Goal: Information Seeking & Learning: Learn about a topic

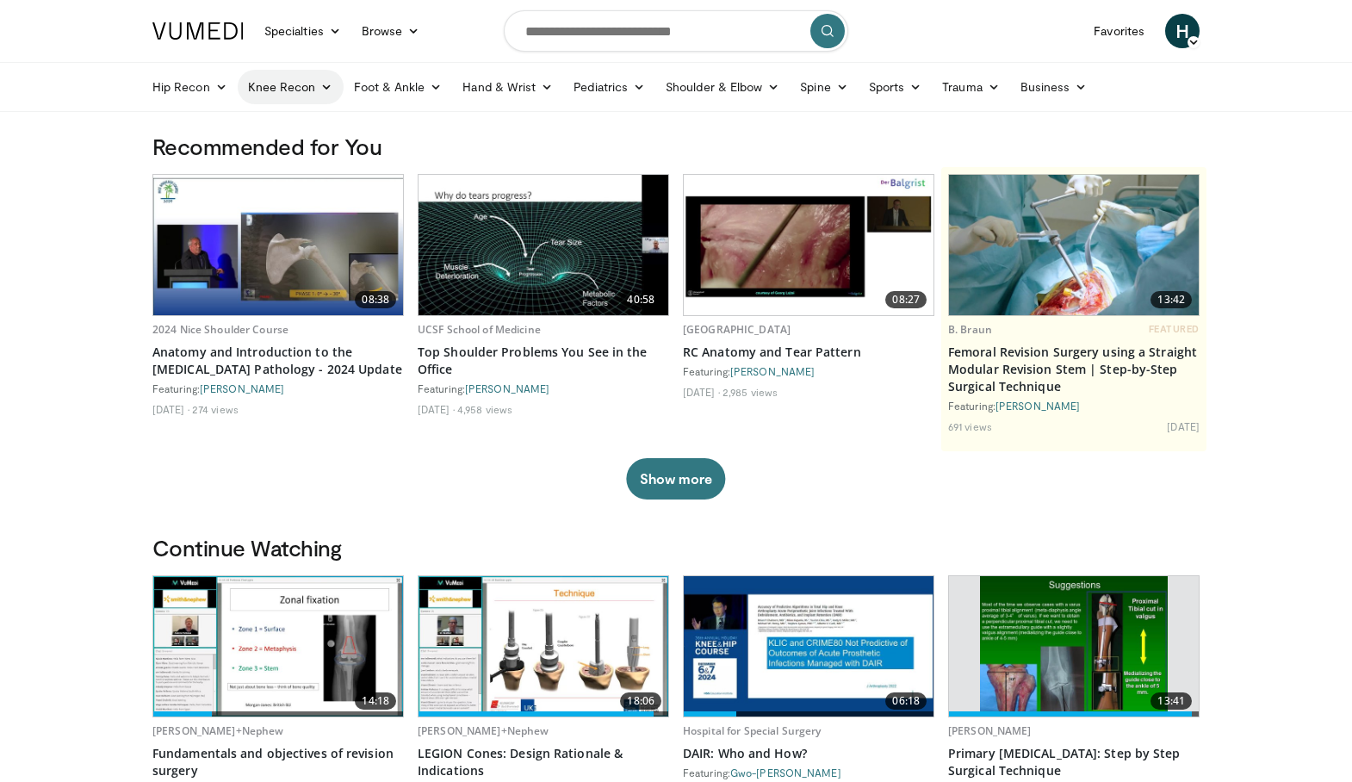
click at [305, 96] on link "Knee Recon" at bounding box center [291, 87] width 106 height 34
click at [183, 86] on link "Hip Recon" at bounding box center [190, 87] width 96 height 34
click at [615, 18] on input "Search topics, interventions" at bounding box center [676, 30] width 344 height 41
type input "**********"
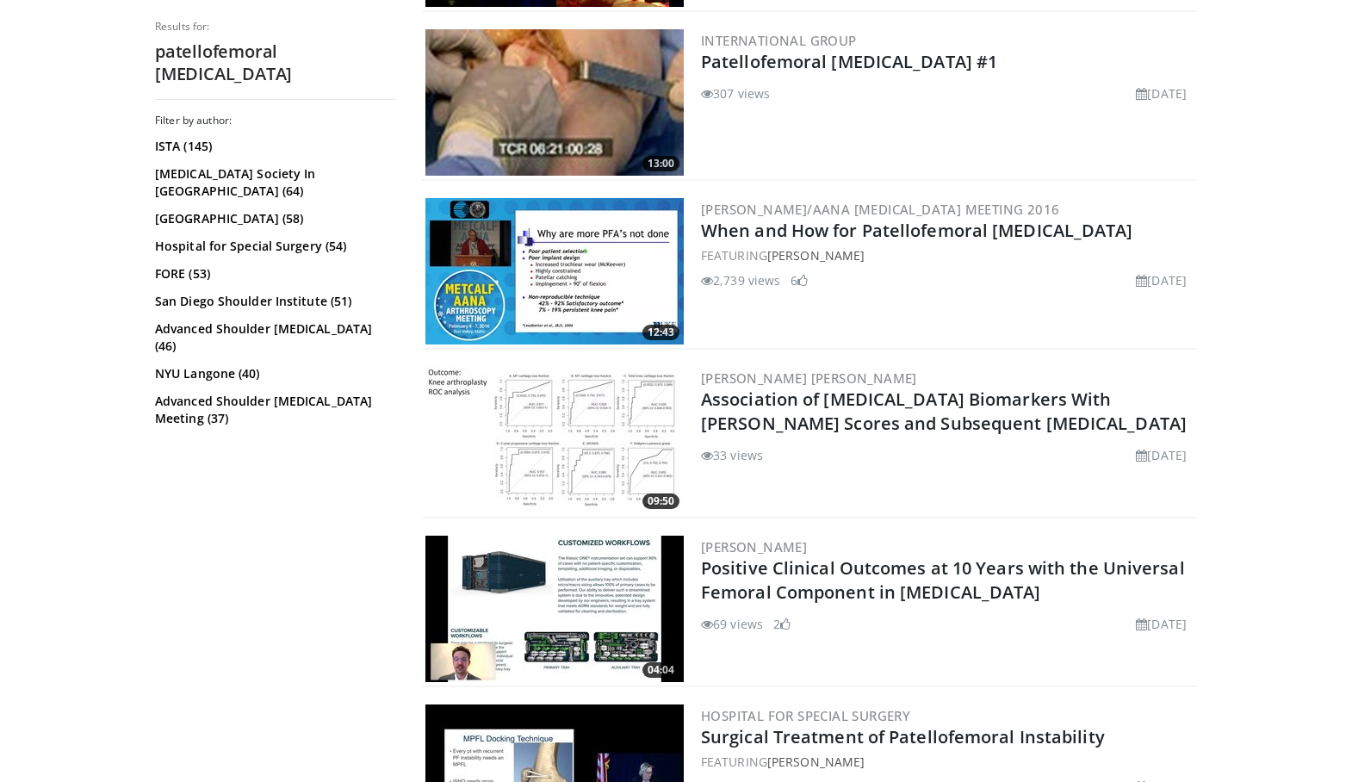
scroll to position [2191, 0]
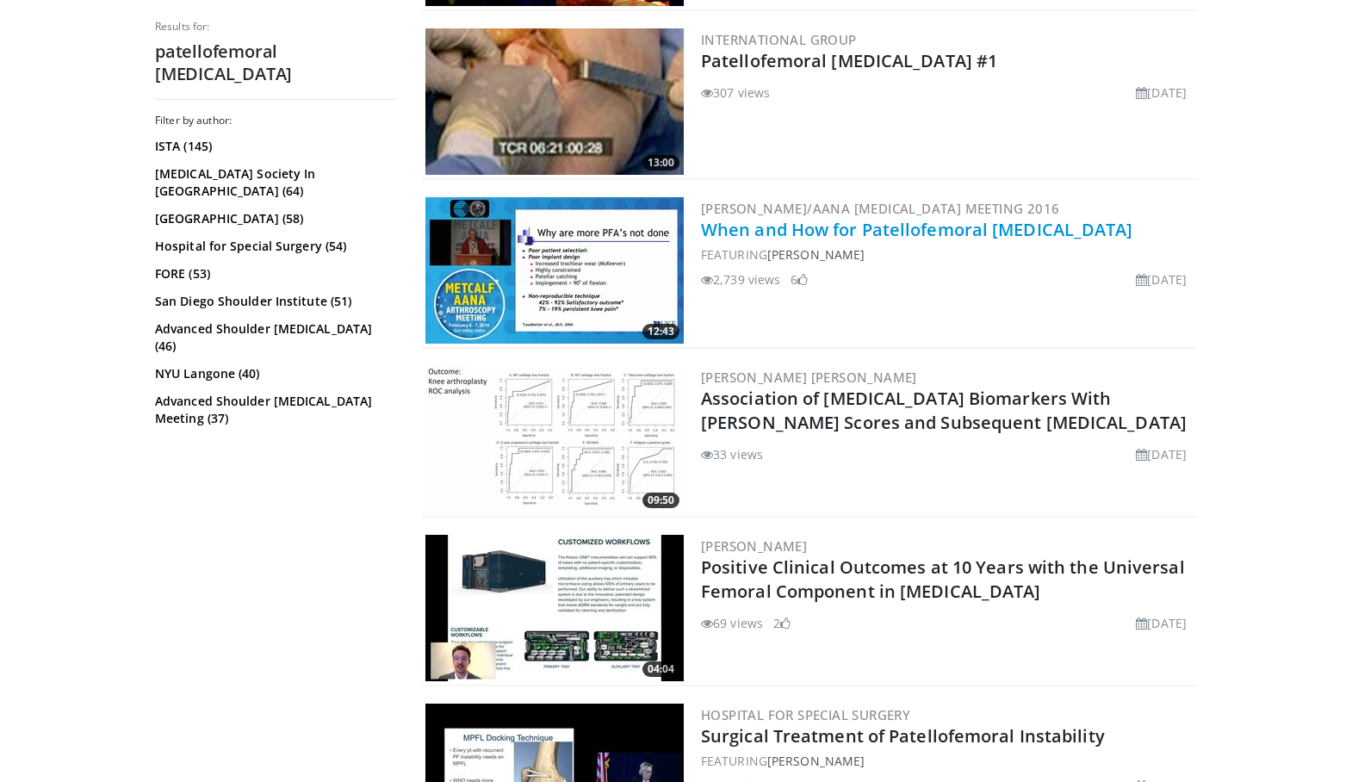
click at [1052, 239] on link "When and How for Patellofemoral [MEDICAL_DATA]" at bounding box center [917, 229] width 432 height 23
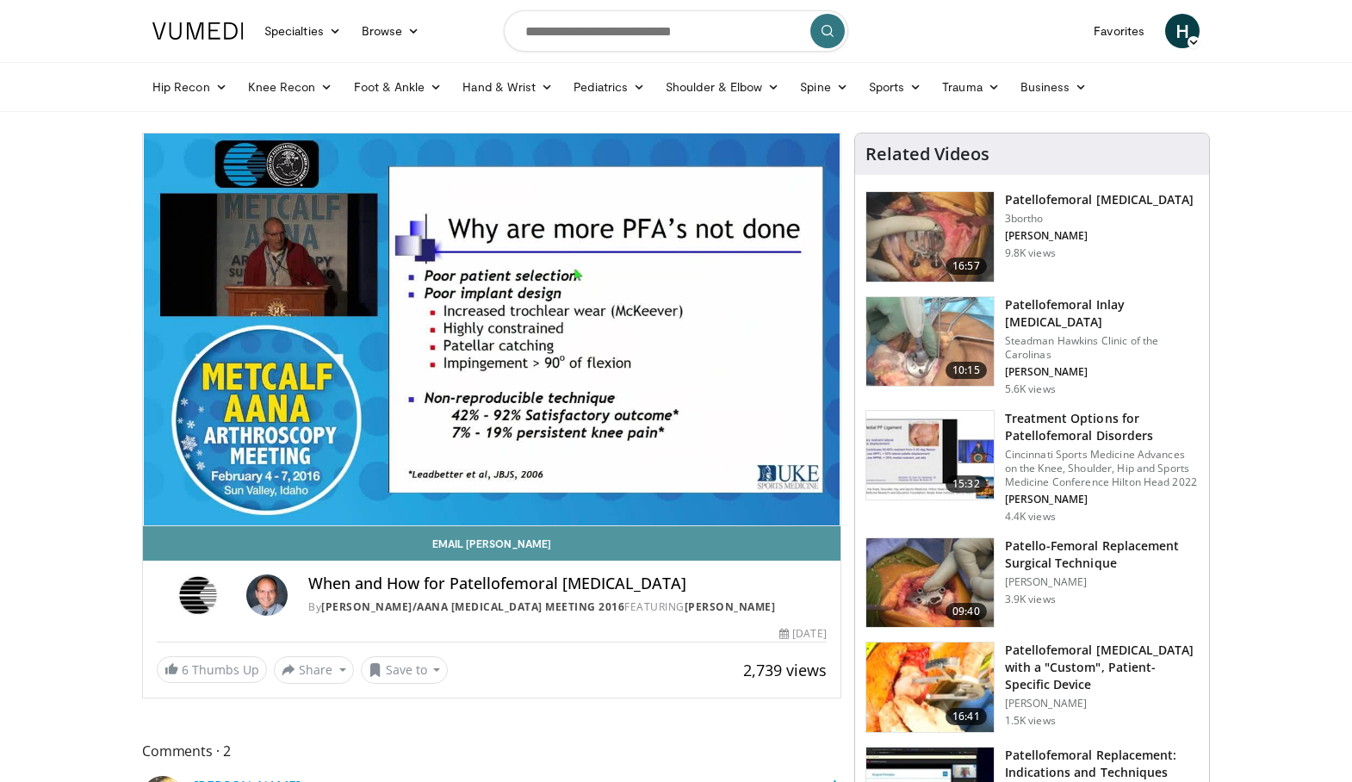
click at [549, 552] on link "Email [PERSON_NAME]" at bounding box center [491, 543] width 697 height 34
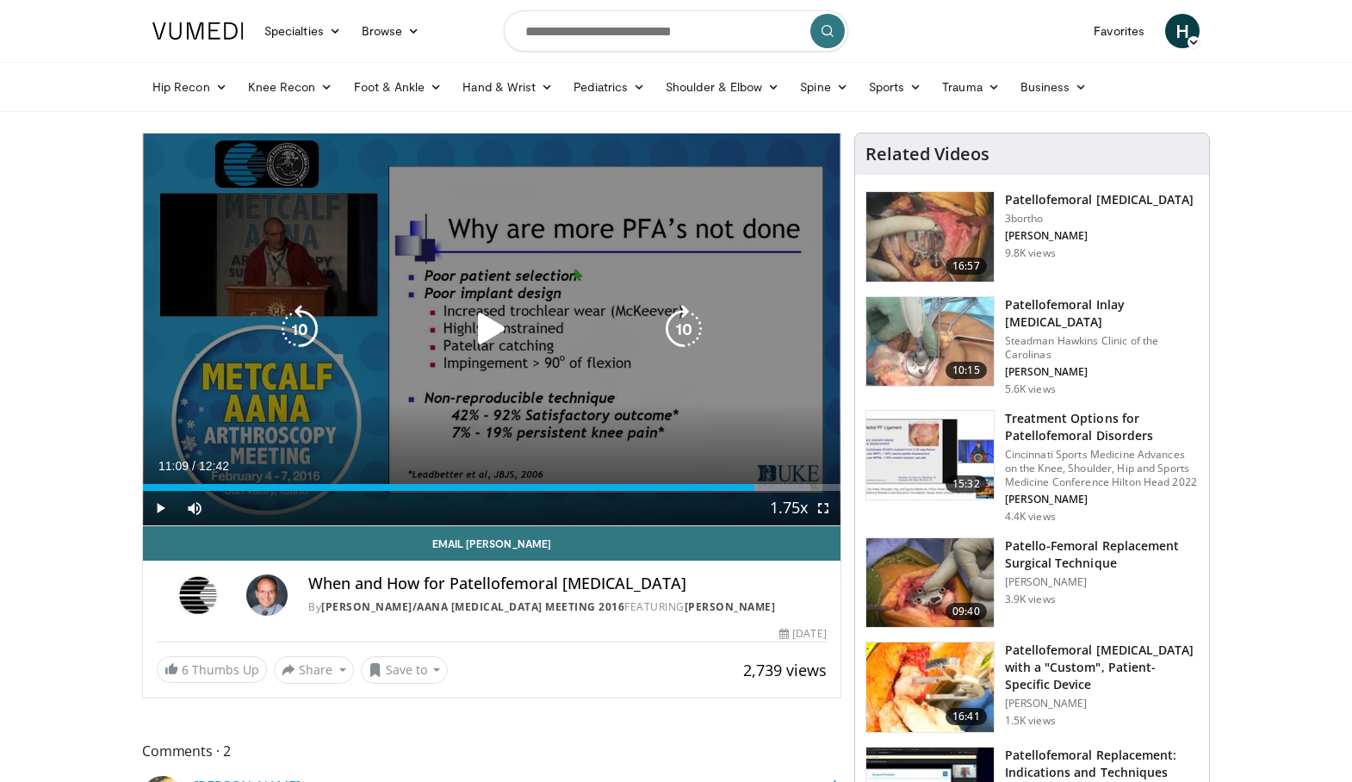
click at [548, 340] on div "Video Player" at bounding box center [491, 329] width 418 height 34
click at [483, 331] on icon "Video Player" at bounding box center [492, 329] width 48 height 48
click at [492, 332] on icon "Video Player" at bounding box center [492, 329] width 48 height 48
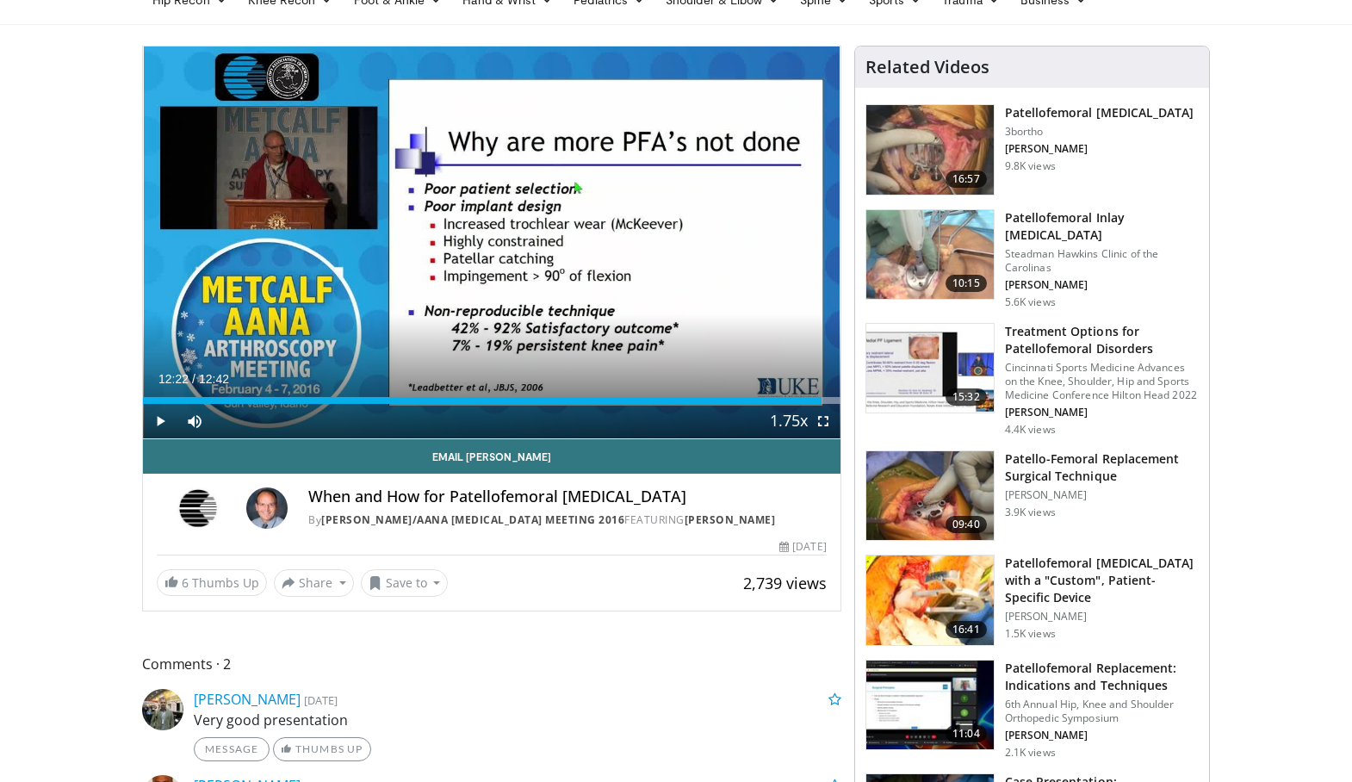
scroll to position [88, 0]
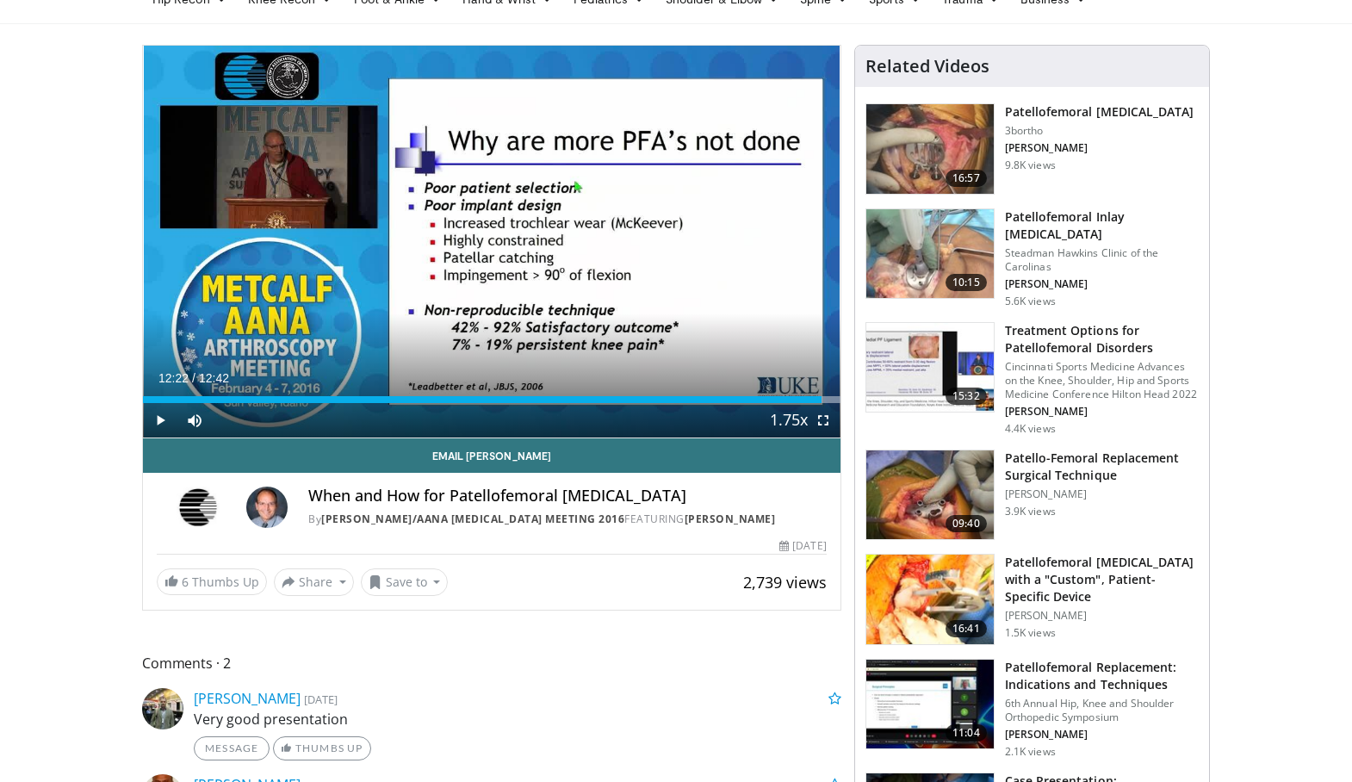
click at [1070, 470] on h3 "Patello-Femoral Replacement Surgical Technique" at bounding box center [1102, 466] width 194 height 34
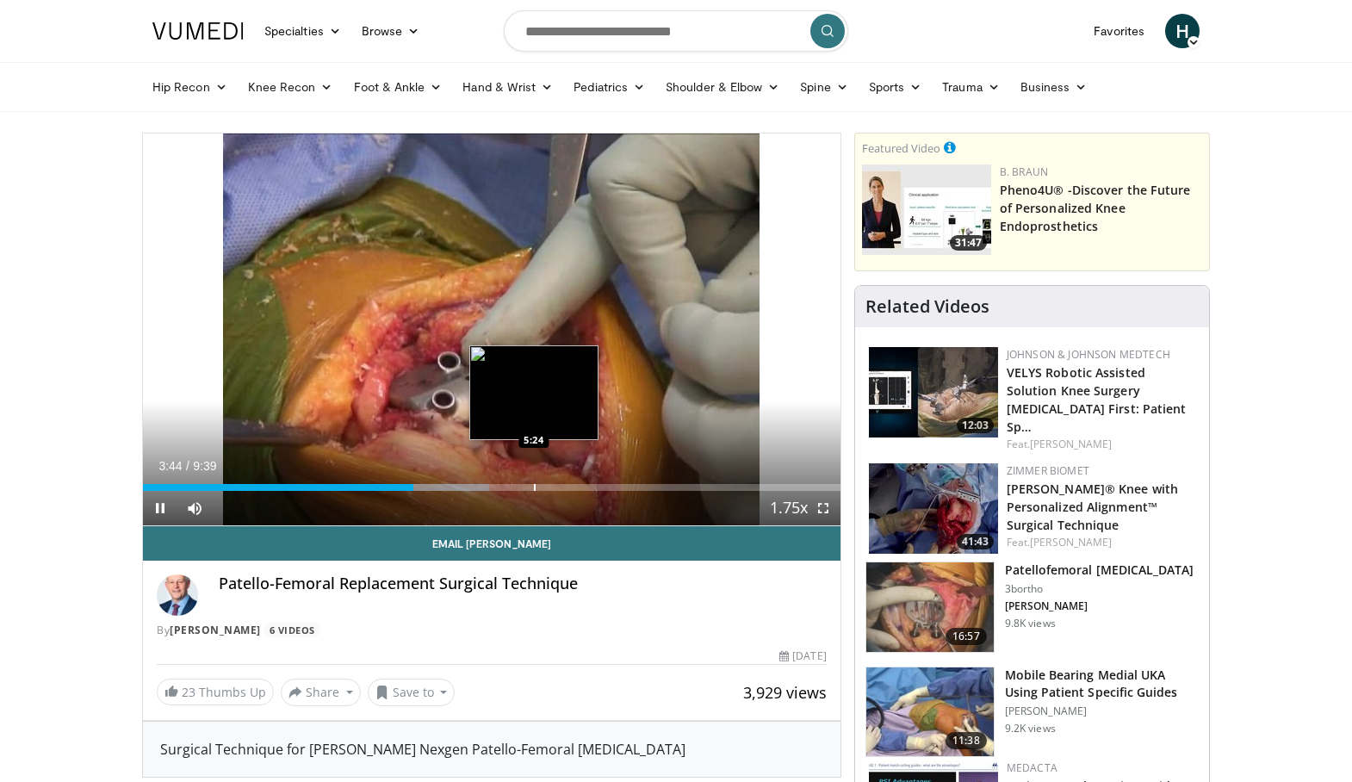
click at [534, 484] on div "Progress Bar" at bounding box center [535, 487] width 2 height 7
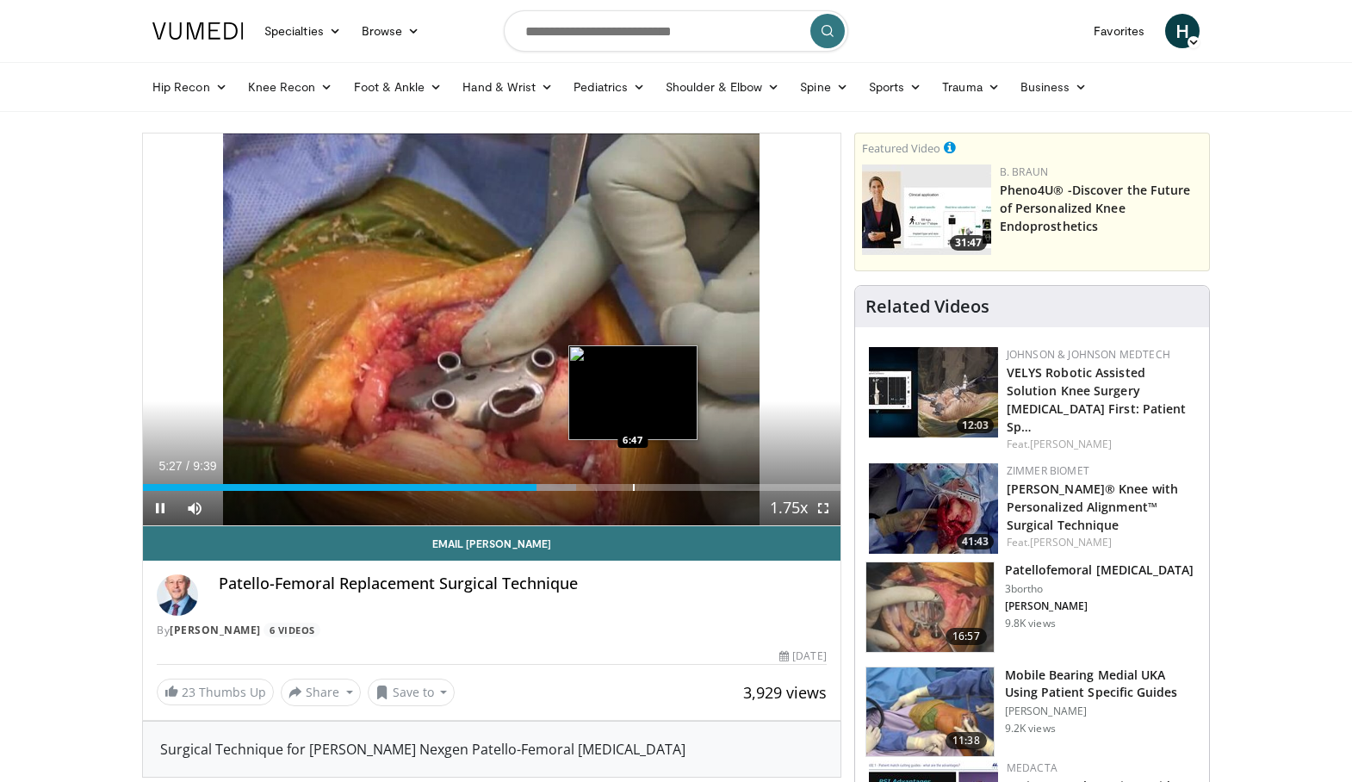
click at [633, 484] on div "Progress Bar" at bounding box center [634, 487] width 2 height 7
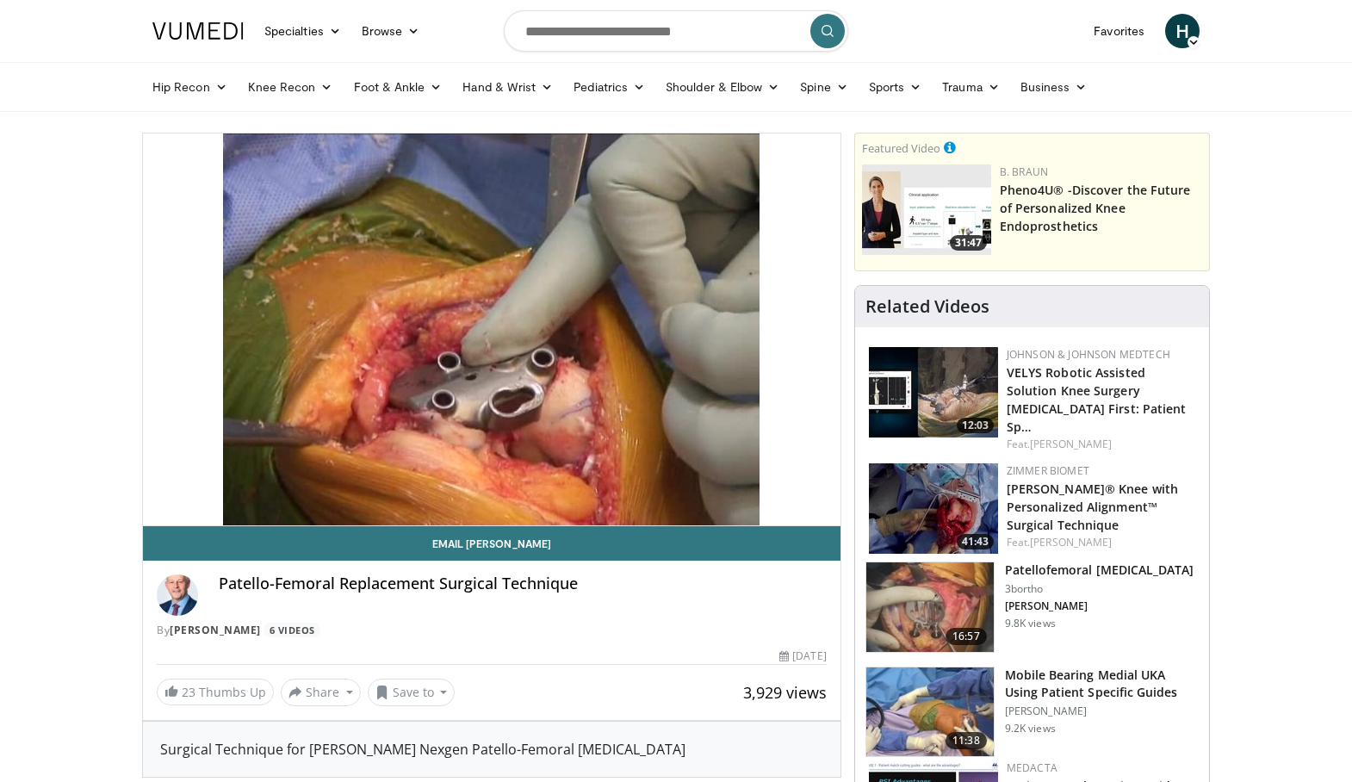
click at [699, 490] on div "10 seconds Tap to unmute" at bounding box center [491, 329] width 697 height 392
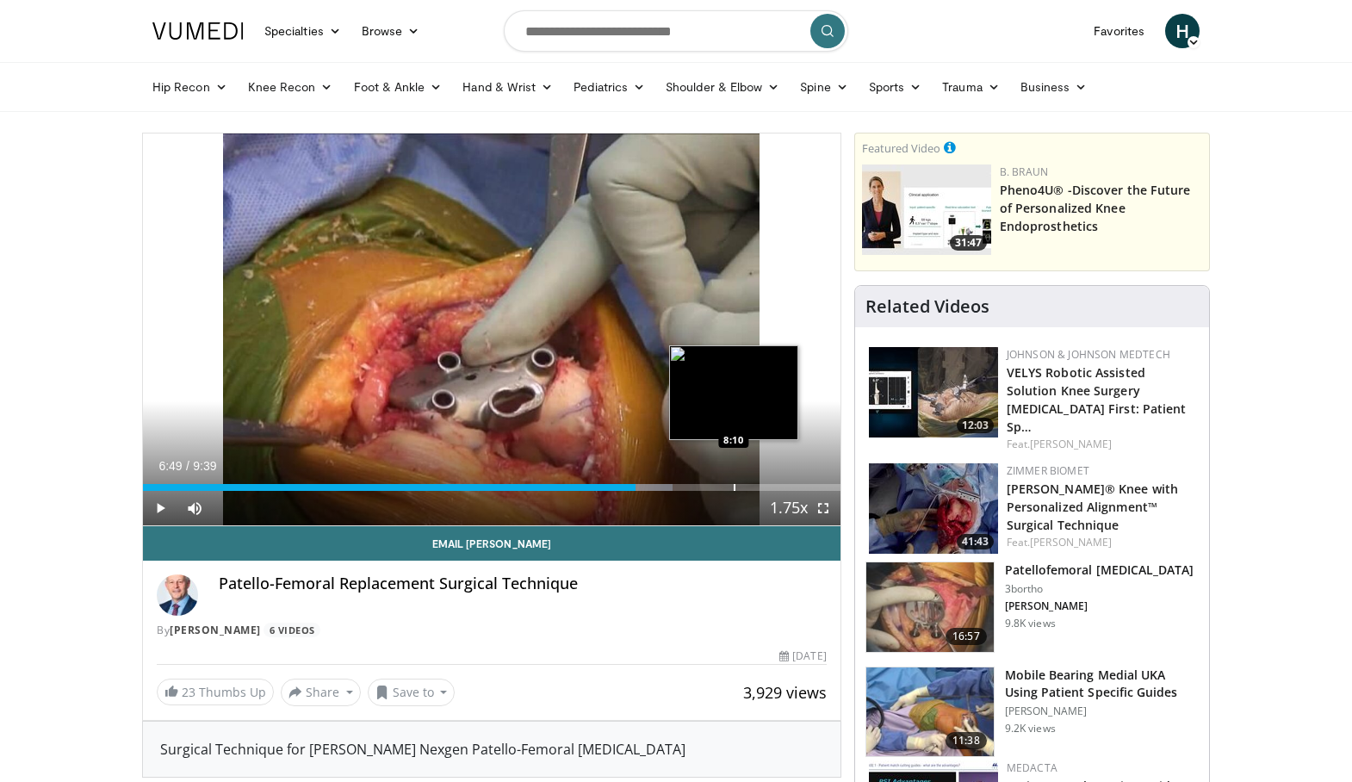
click at [734, 485] on div "Progress Bar" at bounding box center [735, 487] width 2 height 7
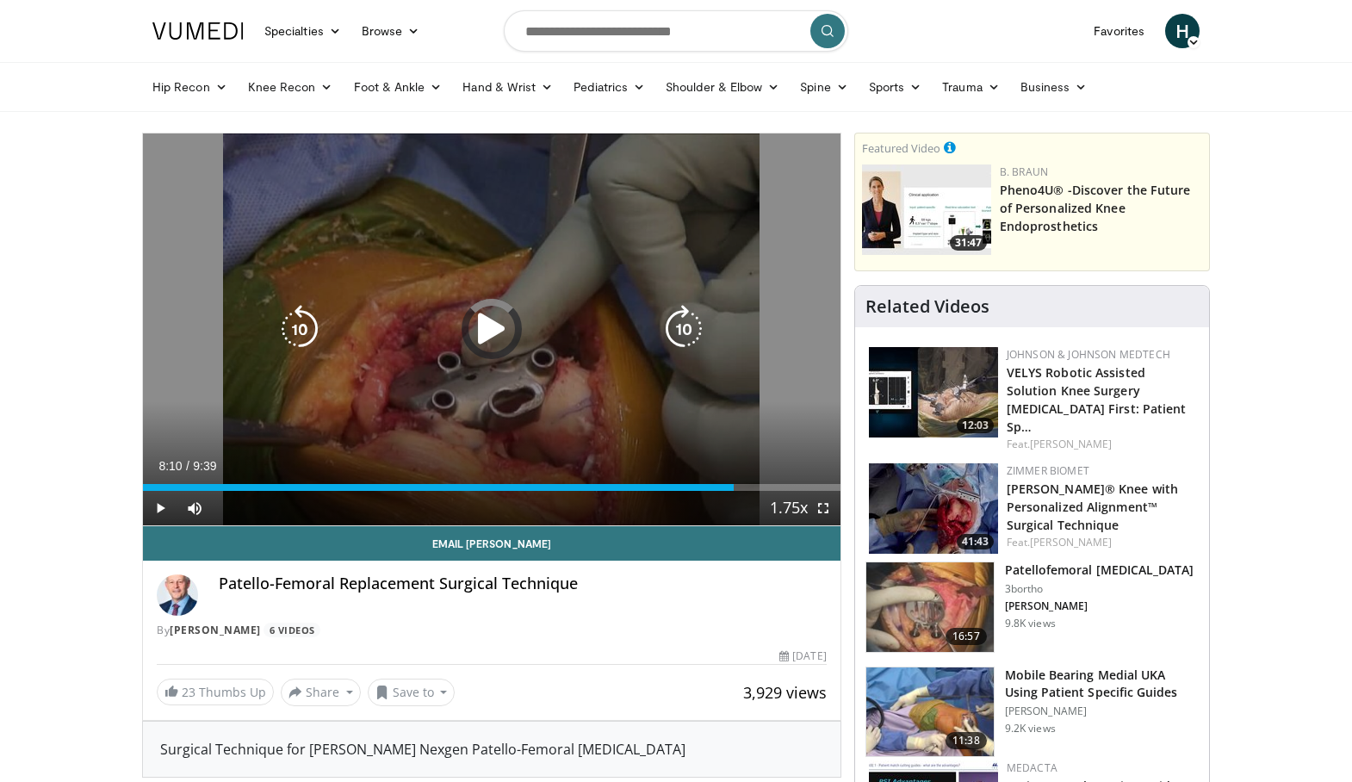
click at [648, 432] on div "10 seconds Tap to unmute" at bounding box center [491, 329] width 697 height 392
click at [489, 325] on icon "Video Player" at bounding box center [492, 329] width 48 height 48
click at [503, 326] on icon "Video Player" at bounding box center [492, 329] width 48 height 48
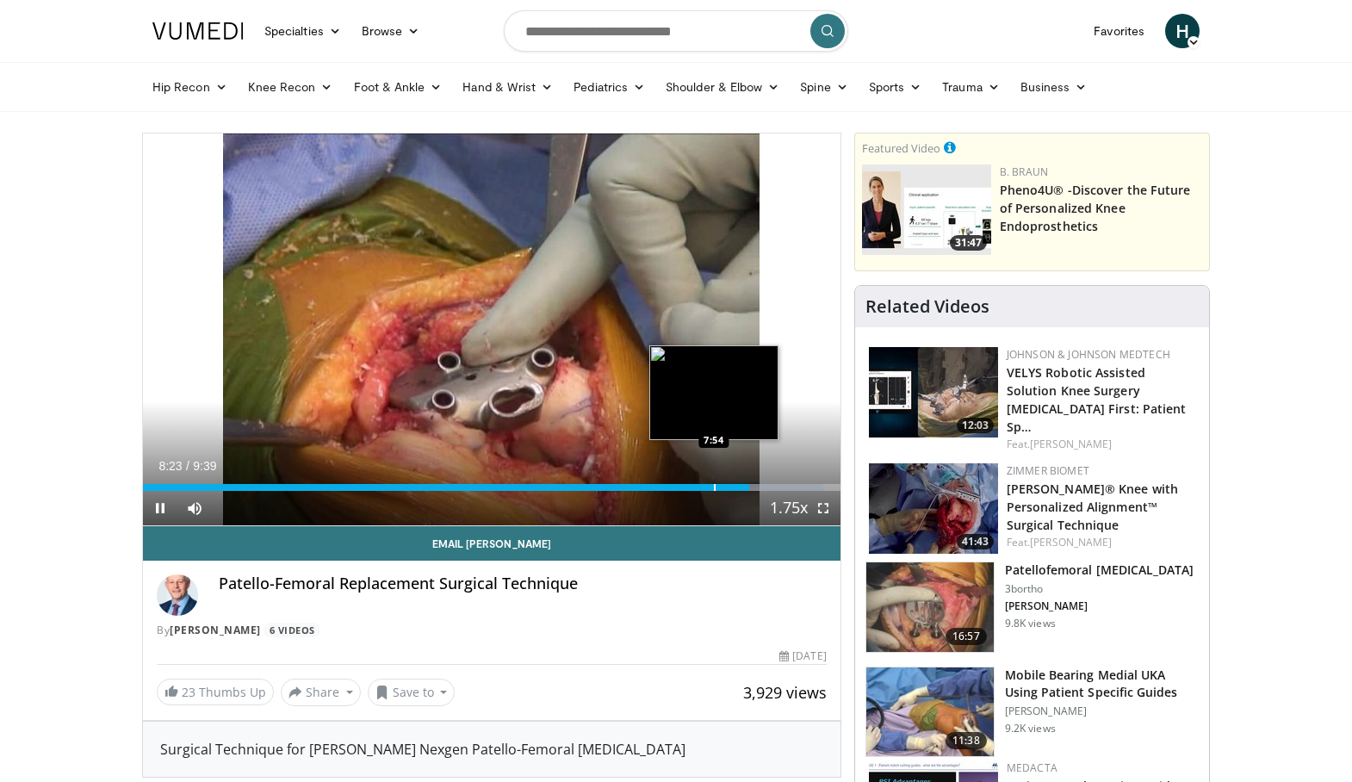
click at [714, 484] on div "Progress Bar" at bounding box center [715, 487] width 2 height 7
click at [702, 483] on div "Loaded : 92.42% 7:55 7:44" at bounding box center [491, 482] width 697 height 16
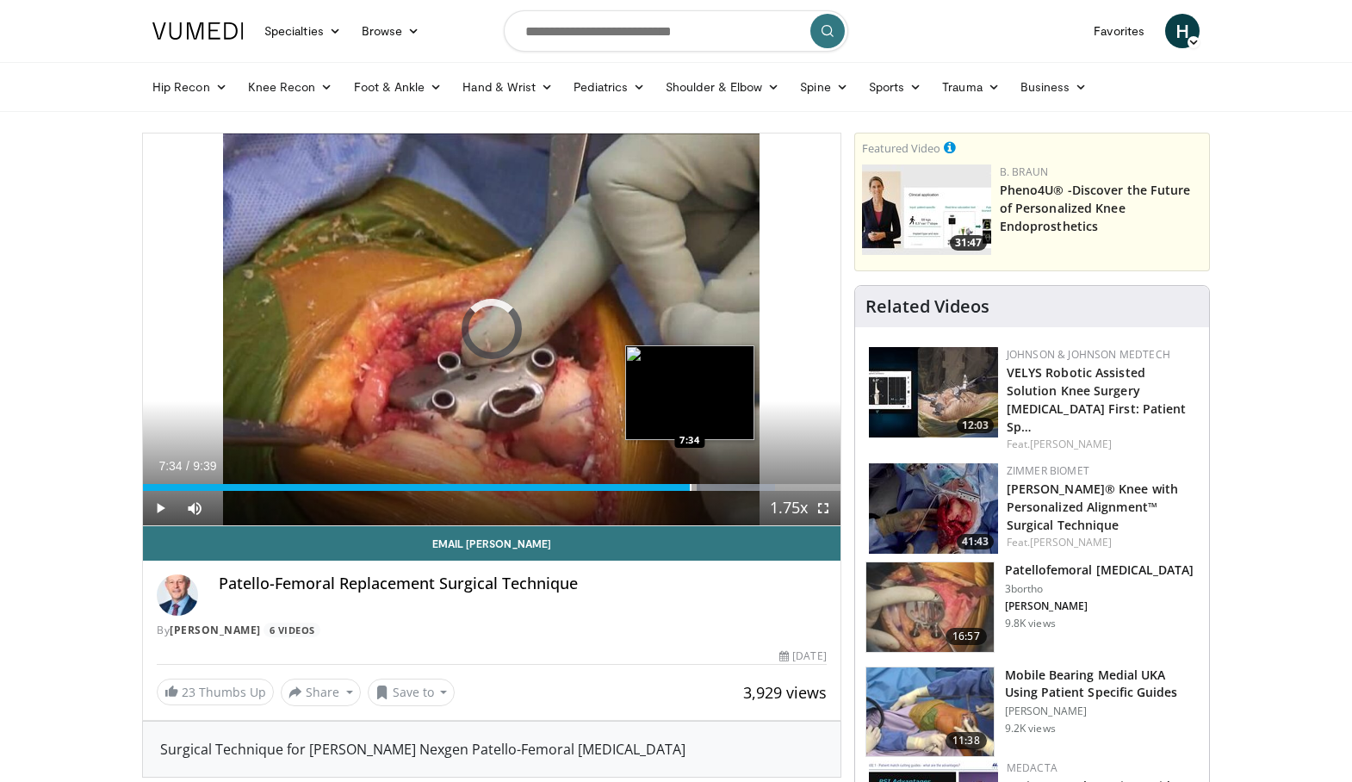
click at [690, 486] on div "Progress Bar" at bounding box center [691, 487] width 2 height 7
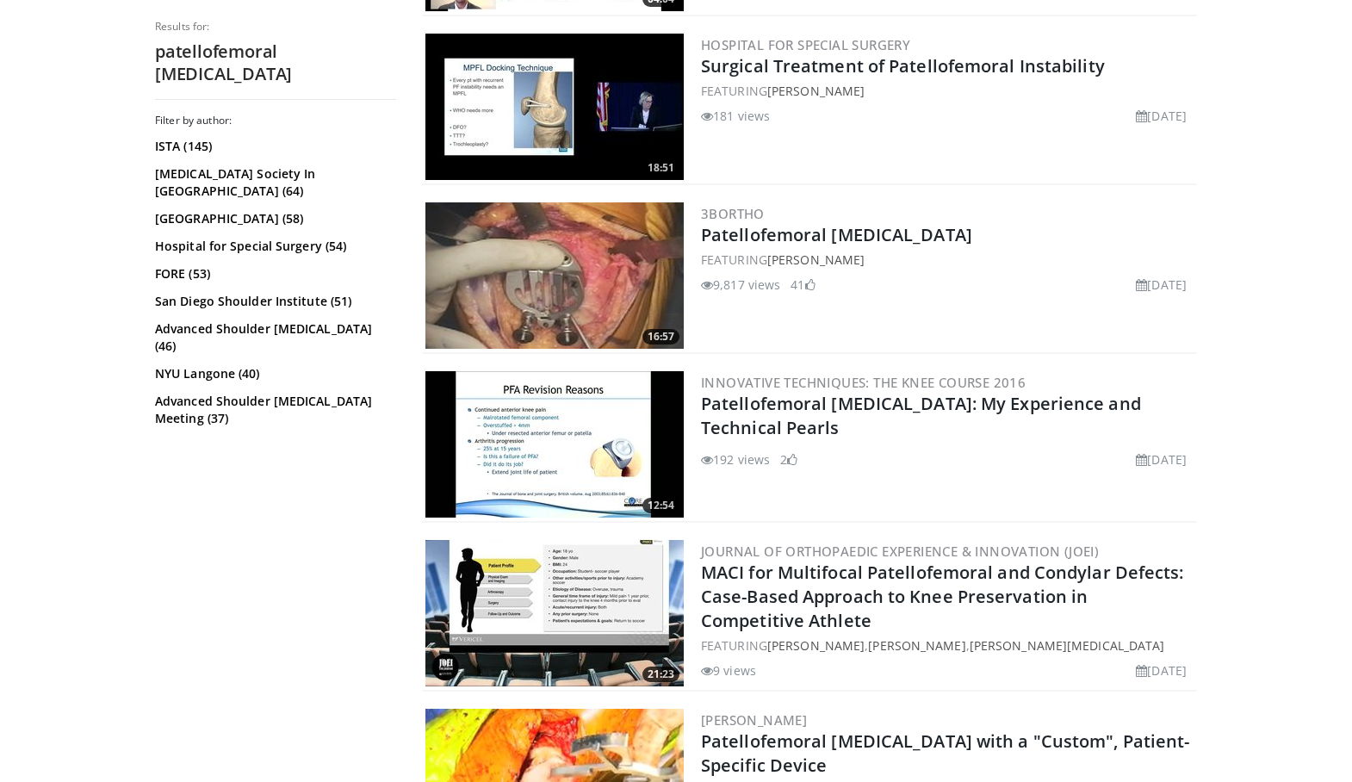
scroll to position [3181, 0]
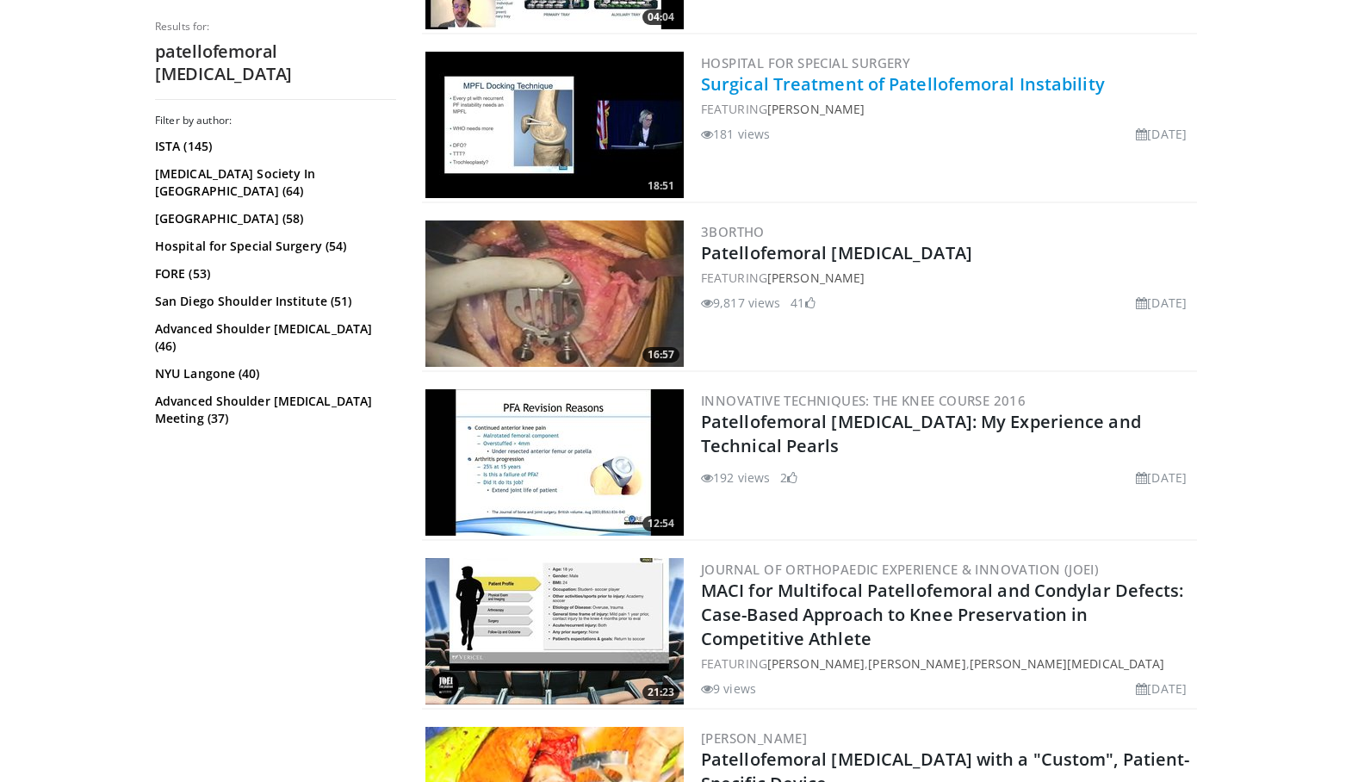
click at [1069, 93] on link "Surgical Treatment of Patellofemoral Instability" at bounding box center [903, 83] width 404 height 23
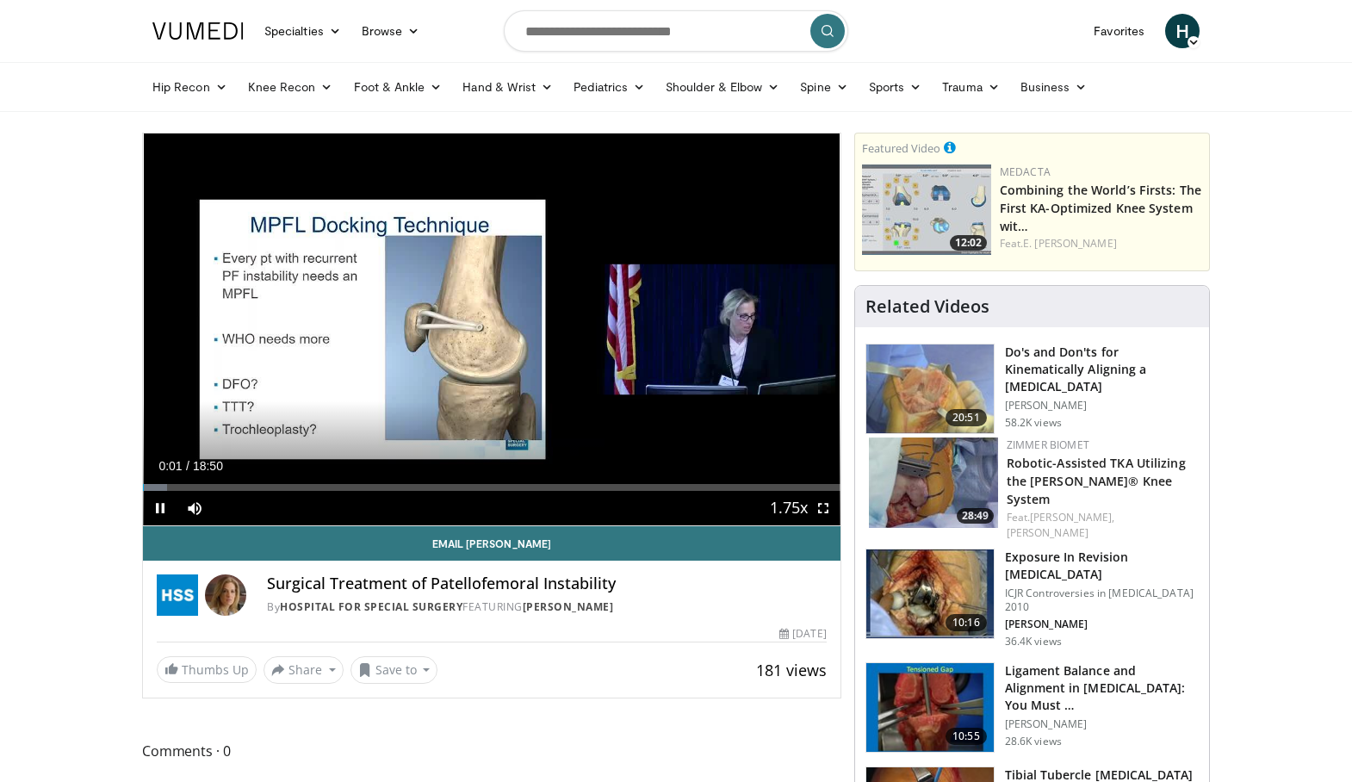
click at [401, 494] on div "Current Time 0:01 / Duration 18:50 Pause Skip Backward Skip Forward Mute Loaded…" at bounding box center [491, 508] width 697 height 34
click at [187, 479] on div "Loaded : 7.02% 00:24 01:11" at bounding box center [491, 482] width 697 height 16
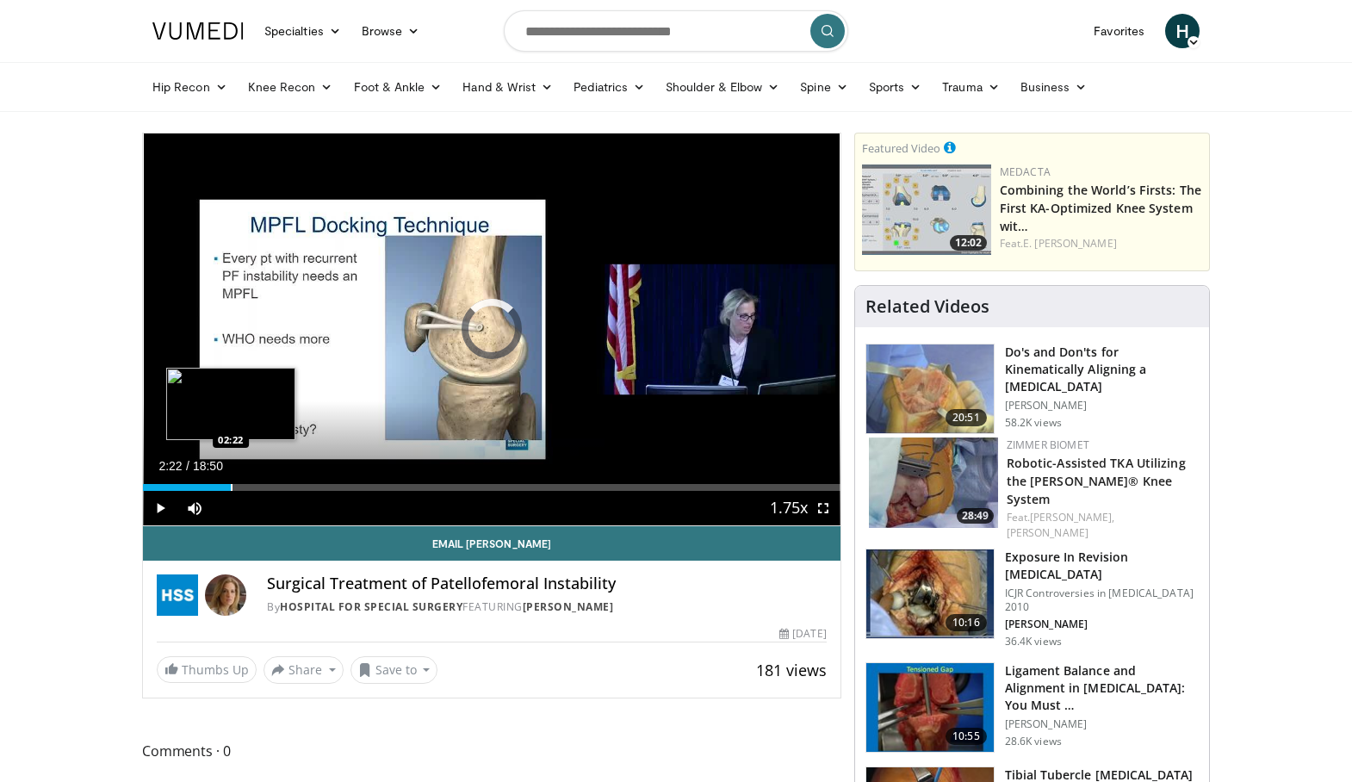
click at [231, 484] on div "Progress Bar" at bounding box center [232, 487] width 2 height 7
click at [294, 478] on div "Loaded : 18.43% 04:06 04:06" at bounding box center [491, 482] width 697 height 16
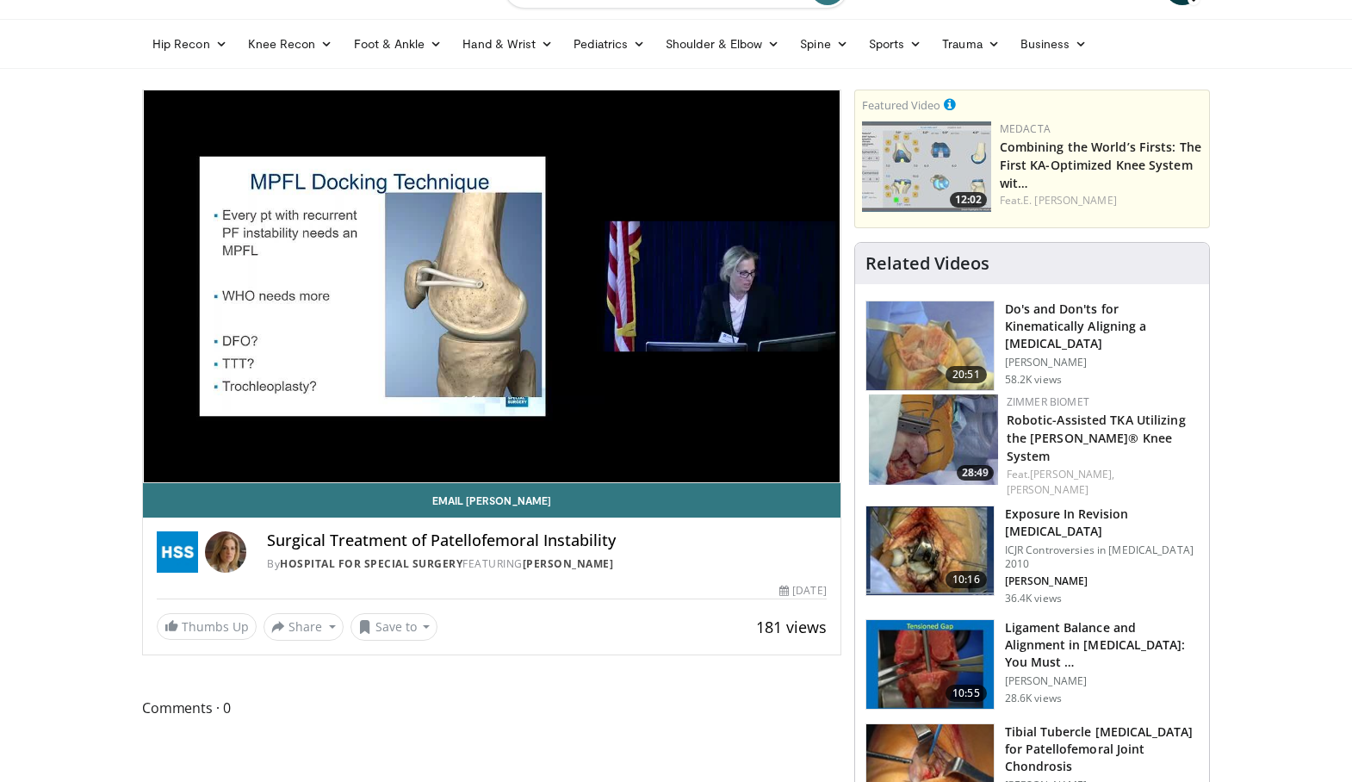
scroll to position [40, 0]
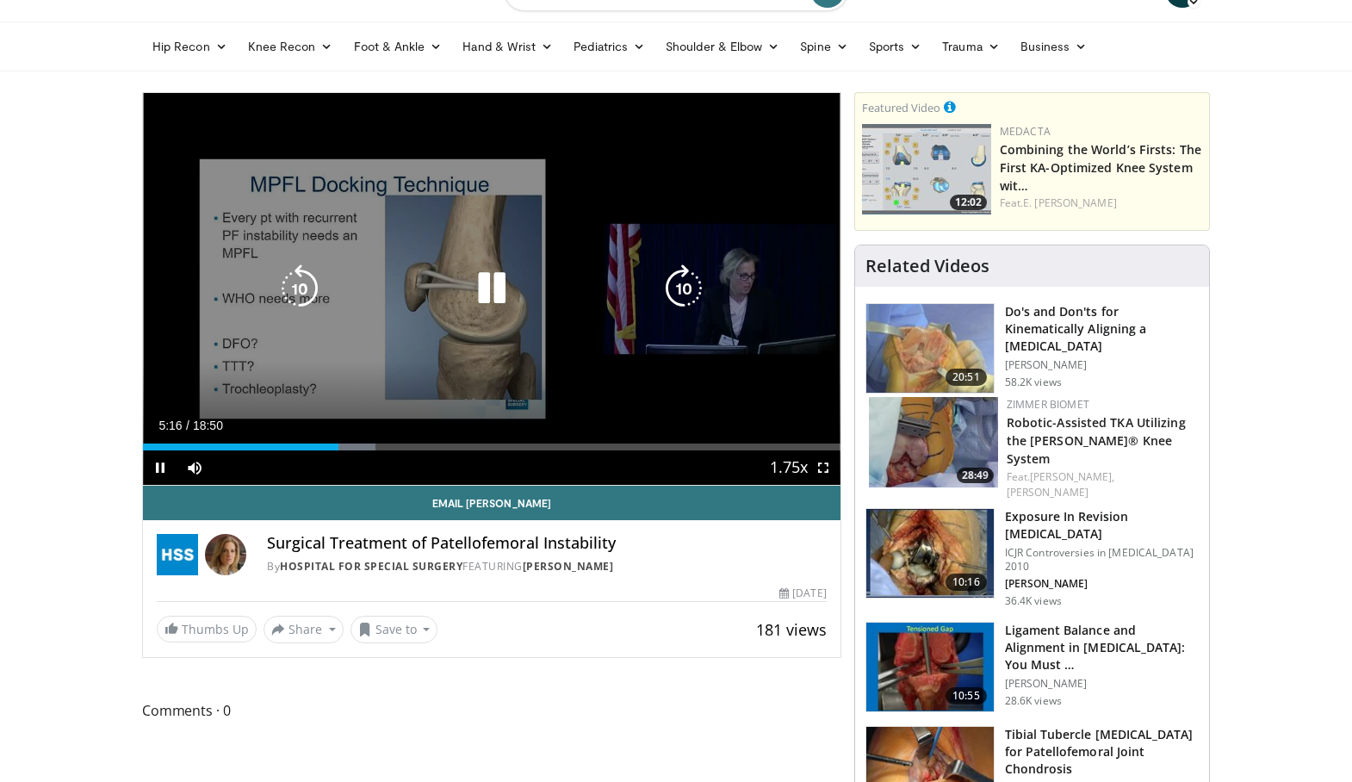
click at [501, 285] on div "10 seconds Tap to unmute" at bounding box center [491, 289] width 697 height 392
